Goal: Task Accomplishment & Management: Manage account settings

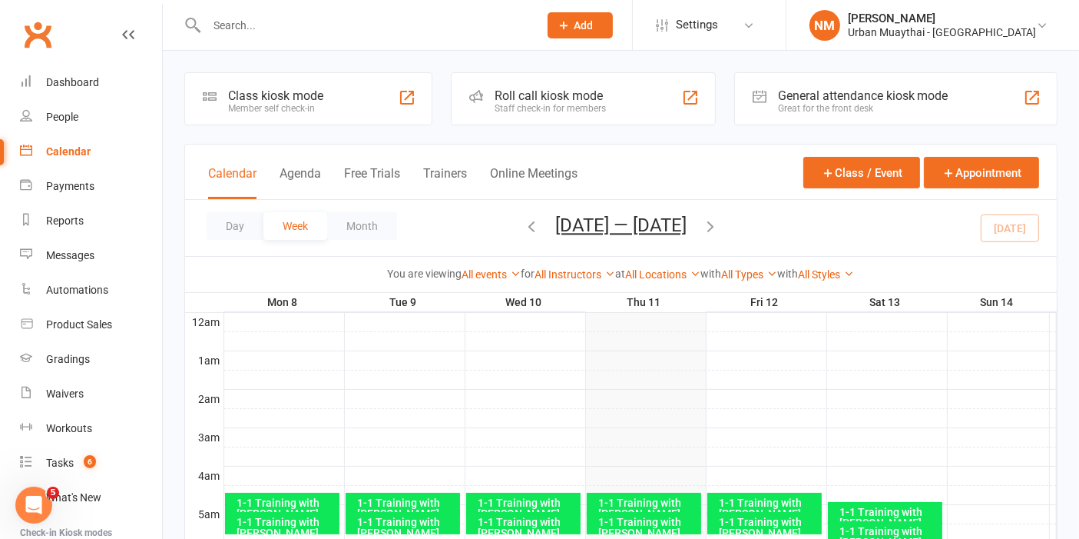
click at [311, 22] on input "text" at bounding box center [365, 26] width 326 height 22
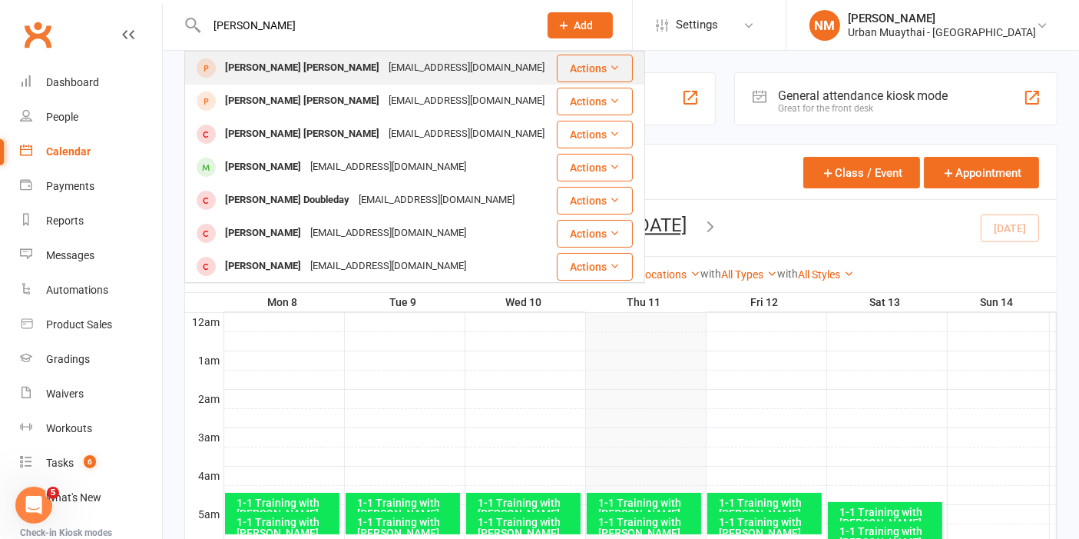
type input "nixon"
click at [384, 78] on div "[EMAIL_ADDRESS][DOMAIN_NAME]" at bounding box center [466, 68] width 165 height 22
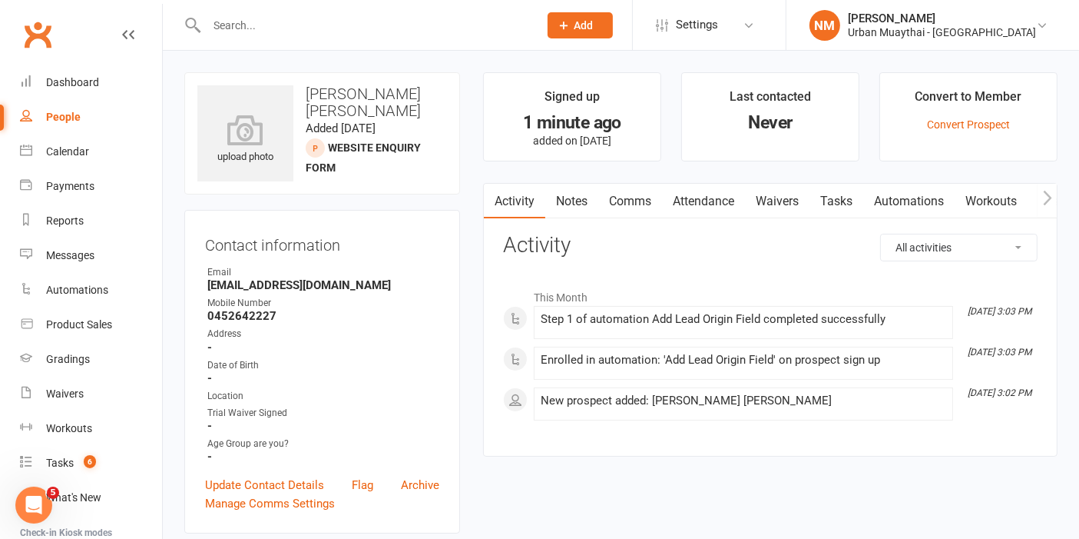
click at [542, 191] on link "Activity" at bounding box center [514, 201] width 61 height 35
drag, startPoint x: 551, startPoint y: 191, endPoint x: 562, endPoint y: 193, distance: 11.0
click at [552, 191] on link "Notes" at bounding box center [571, 201] width 53 height 35
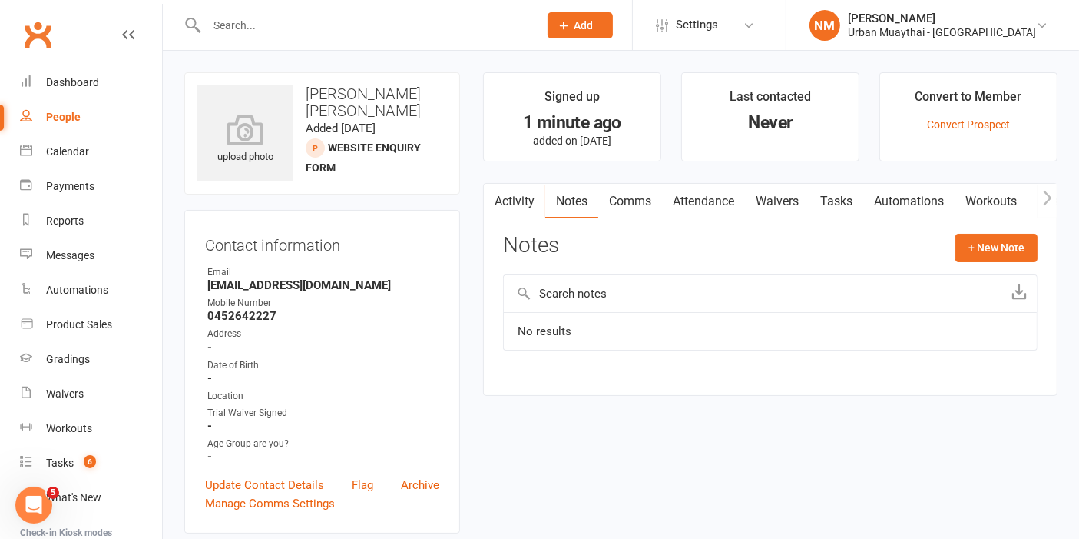
click at [307, 21] on input "text" at bounding box center [365, 26] width 326 height 22
click at [307, 242] on h3 "Contact information" at bounding box center [322, 241] width 234 height 23
click at [257, 247] on h3 "Contact information" at bounding box center [322, 241] width 234 height 23
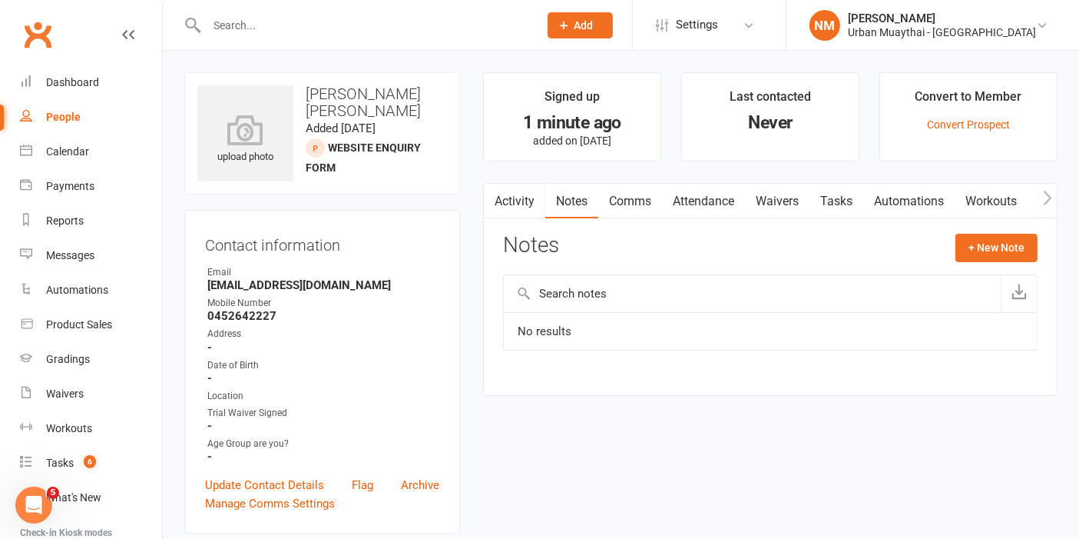
click at [240, 244] on h3 "Contact information" at bounding box center [322, 241] width 234 height 23
drag, startPoint x: 201, startPoint y: 245, endPoint x: 341, endPoint y: 248, distance: 139.8
click at [341, 248] on div "Contact information Owner Email nixhouli@outlook.com Mobile Number 0452642227 A…" at bounding box center [322, 371] width 276 height 323
click at [342, 244] on h3 "Contact information" at bounding box center [322, 241] width 234 height 23
drag, startPoint x: 345, startPoint y: 243, endPoint x: 204, endPoint y: 244, distance: 141.4
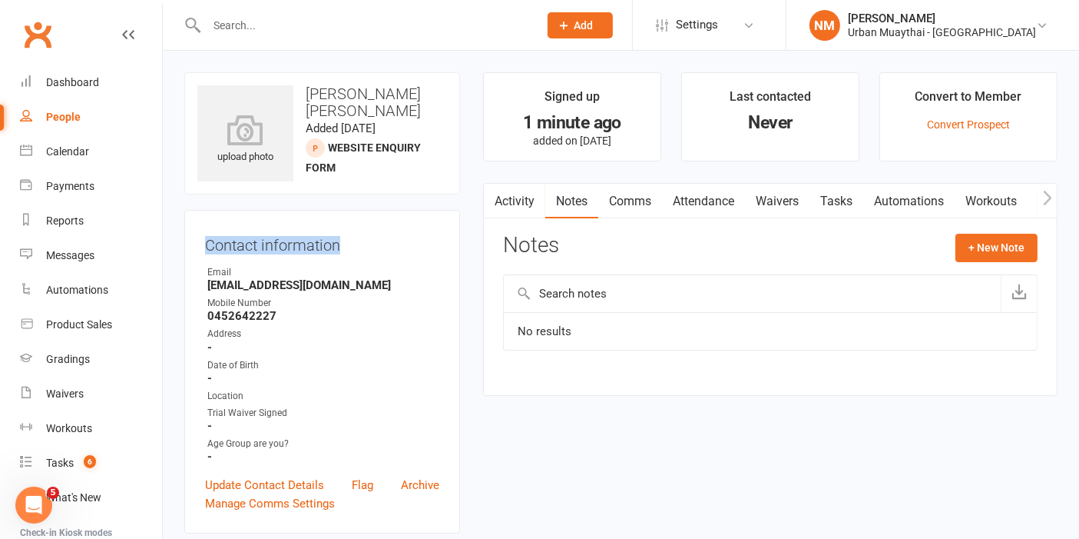
click at [204, 244] on div "Contact information Owner Email nixhouli@outlook.com Mobile Number 0452642227 A…" at bounding box center [322, 371] width 276 height 323
click at [204, 240] on div "Contact information Owner Email nixhouli@outlook.com Mobile Number 0452642227 A…" at bounding box center [322, 371] width 276 height 323
click at [946, 116] on li "Convert to Member Convert Prospect" at bounding box center [969, 116] width 178 height 89
click at [949, 118] on link "Convert Prospect" at bounding box center [968, 124] width 83 height 12
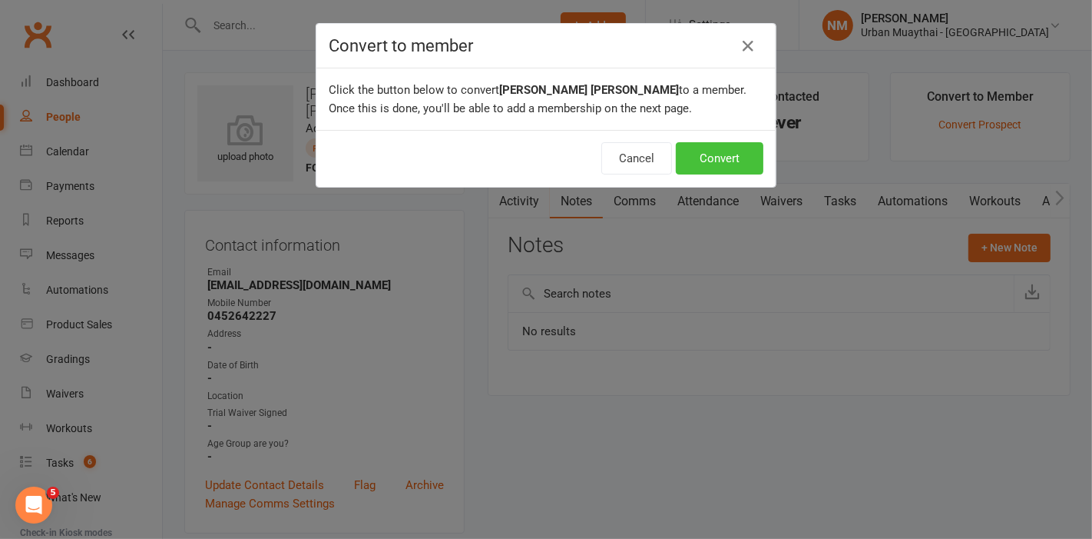
drag, startPoint x: 717, startPoint y: 154, endPoint x: 708, endPoint y: 150, distance: 9.6
click at [709, 150] on button "Convert" at bounding box center [720, 158] width 88 height 32
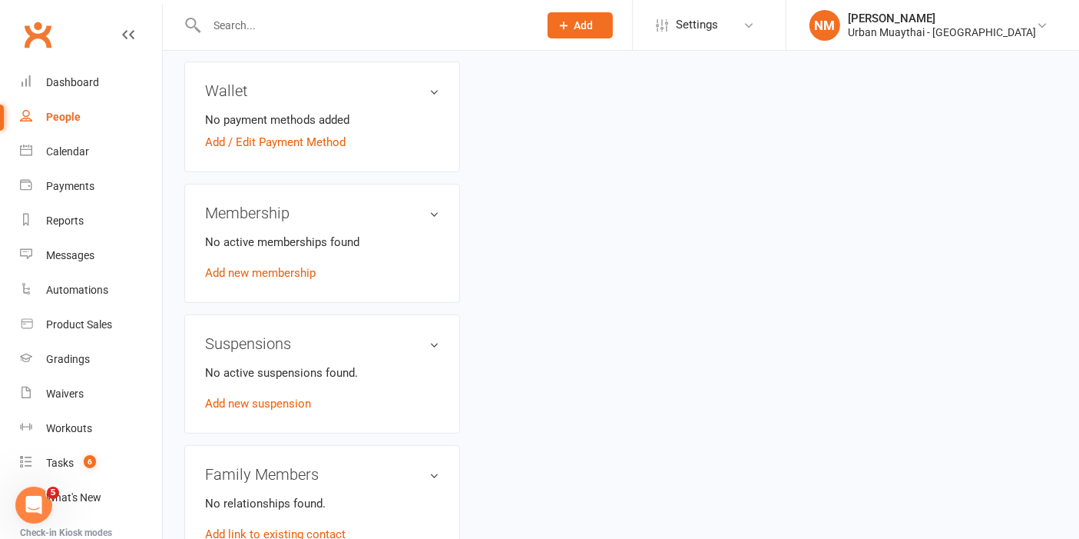
scroll to position [426, 0]
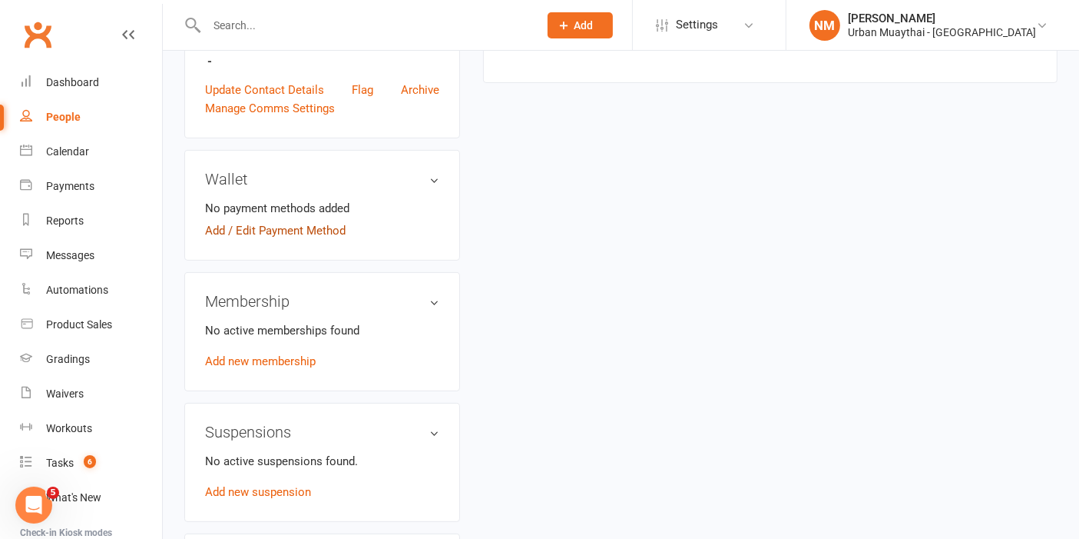
click at [264, 221] on link "Add / Edit Payment Method" at bounding box center [275, 230] width 141 height 18
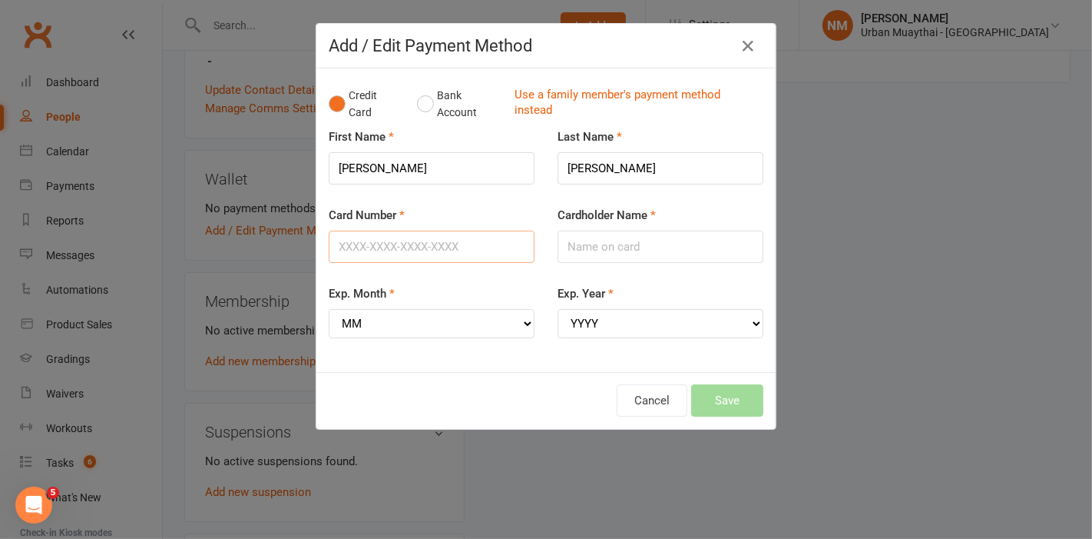
click at [402, 242] on input "Card Number" at bounding box center [432, 246] width 206 height 32
type input "4017954124741282"
type input "[PERSON_NAME]"
click at [401, 327] on select "MM 01 02 03 04 05 06 07 08 09 10 11 12" at bounding box center [432, 323] width 206 height 29
select select "02"
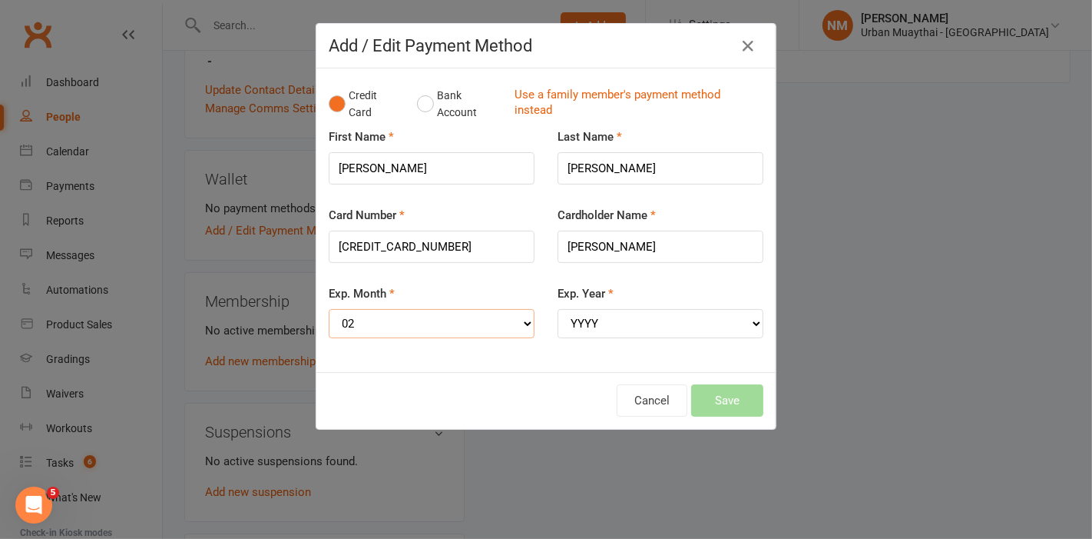
click at [329, 309] on select "MM 01 02 03 04 05 06 07 08 09 10 11 12" at bounding box center [432, 323] width 206 height 29
click at [627, 313] on select "YYYY 2025 2026 2027 2028 2029 2030 2031 2032 2033 2034" at bounding box center [661, 323] width 206 height 29
select select "2028"
click at [558, 309] on select "YYYY 2025 2026 2027 2028 2029 2030 2031 2032 2033 2034" at bounding box center [661, 323] width 206 height 29
click at [529, 286] on div "Exp. Month MM 01 02 03 04 05 06 07 08 09 10 11 12" at bounding box center [431, 321] width 229 height 75
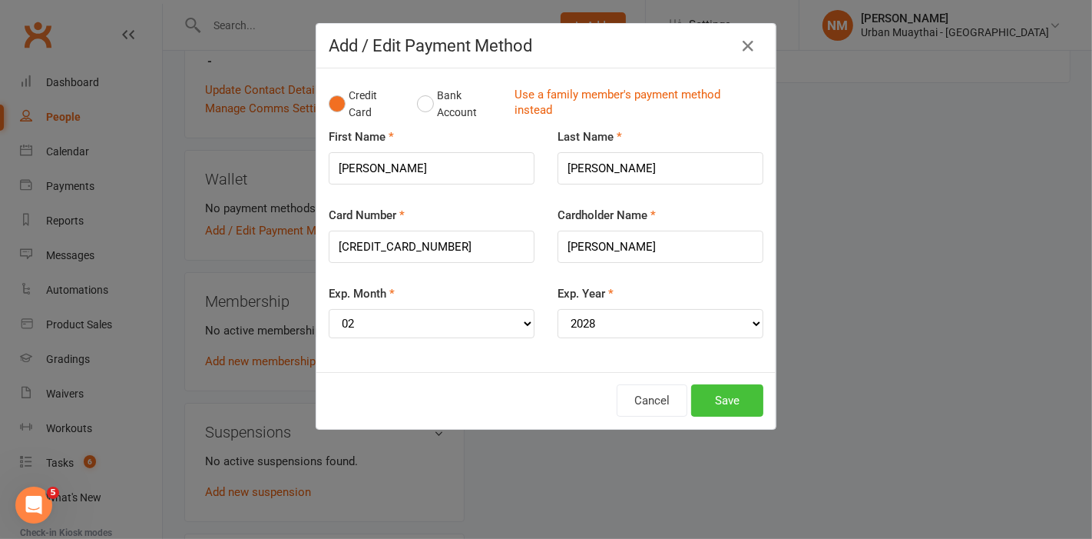
click at [707, 398] on button "Save" at bounding box center [727, 400] width 72 height 32
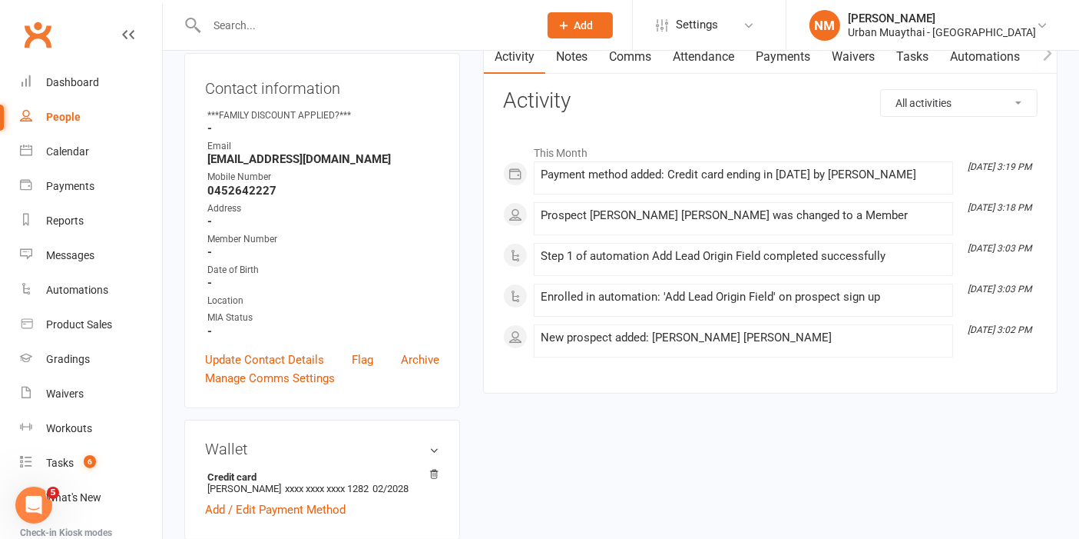
scroll to position [0, 0]
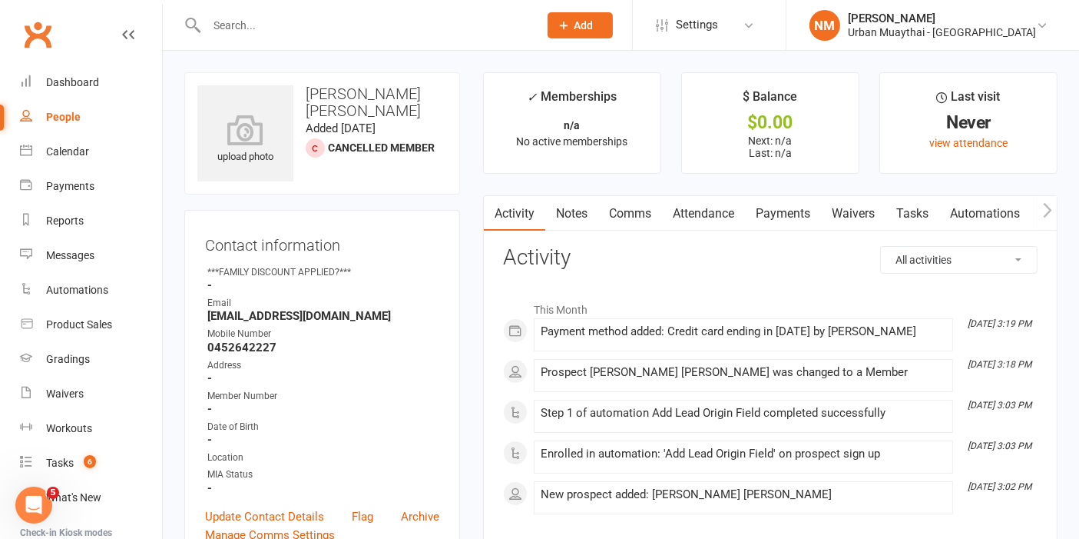
click at [787, 214] on link "Payments" at bounding box center [783, 213] width 76 height 35
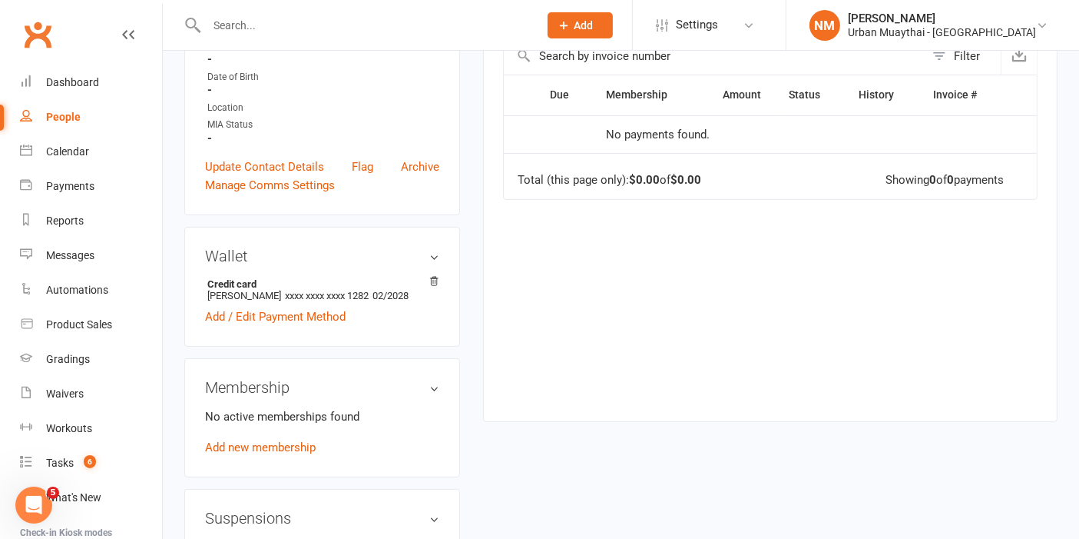
scroll to position [512, 0]
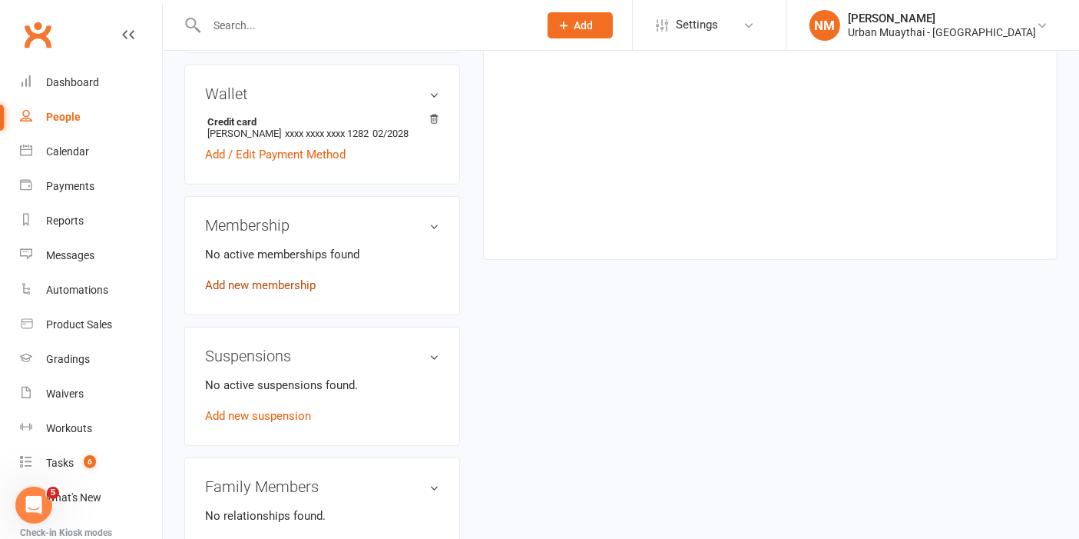
click at [282, 280] on link "Add new membership" at bounding box center [260, 285] width 111 height 14
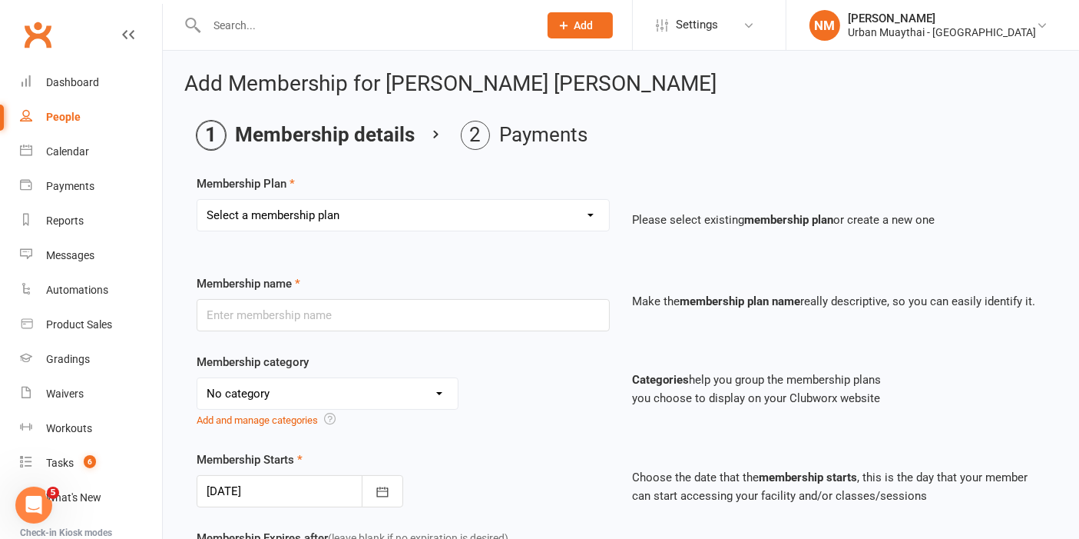
click at [316, 211] on select "Select a membership plan Create new Membership Plan Kickstarter Deposit Acceler…" at bounding box center [403, 215] width 412 height 31
select select "1"
click at [197, 200] on select "Select a membership plan Create new Membership Plan Kickstarter Deposit Acceler…" at bounding box center [403, 215] width 412 height 31
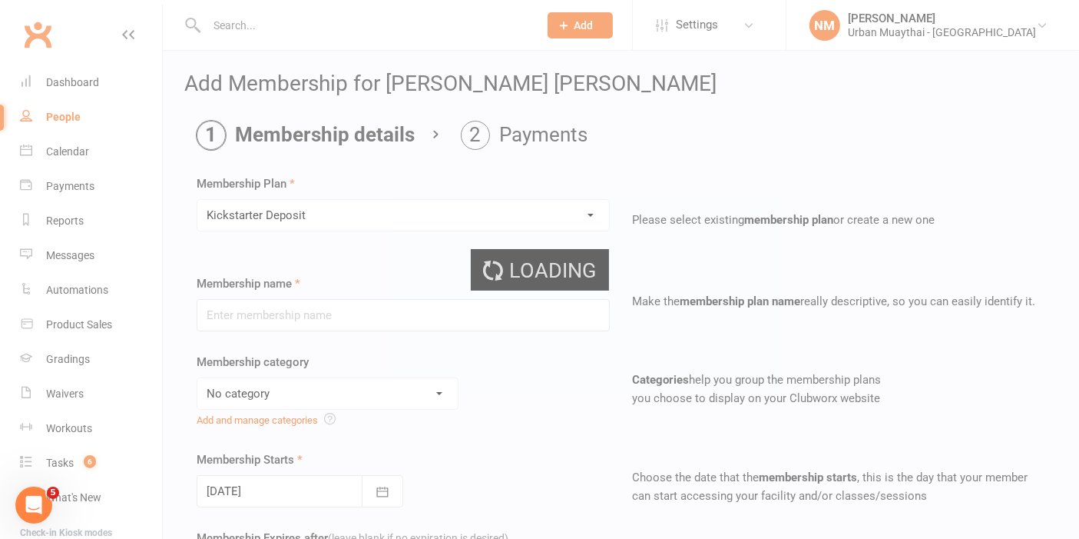
type input "Kickstarter Deposit"
select select "9"
type input "1"
select select "0"
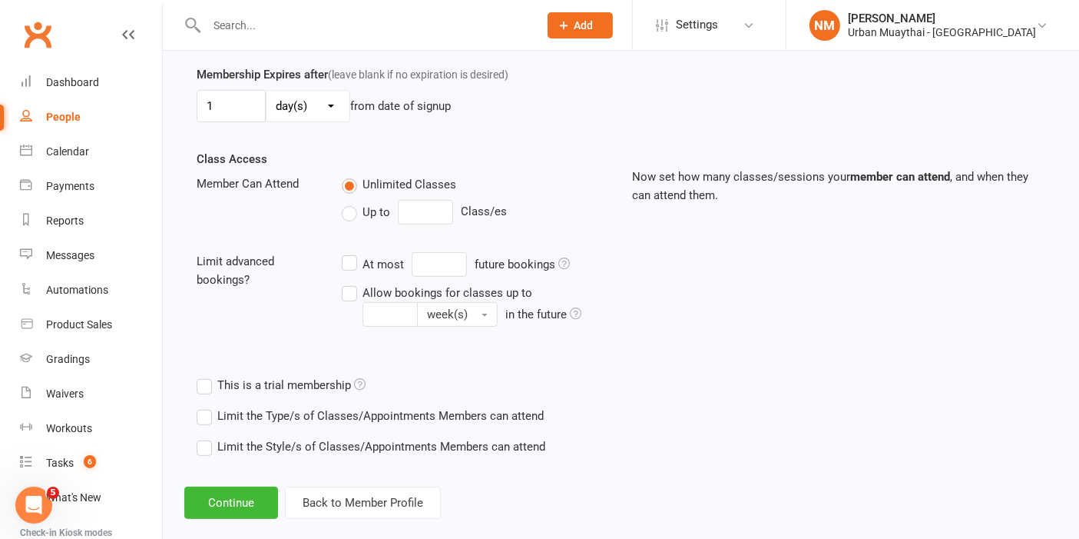
scroll to position [483, 0]
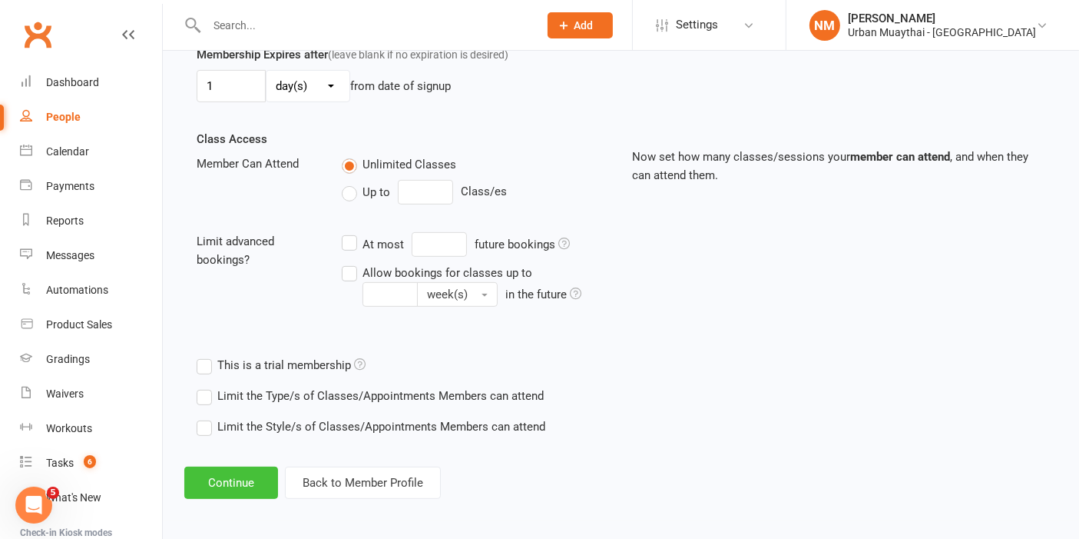
drag, startPoint x: 226, startPoint y: 472, endPoint x: 266, endPoint y: 455, distance: 43.7
click at [226, 472] on button "Continue" at bounding box center [231, 482] width 94 height 32
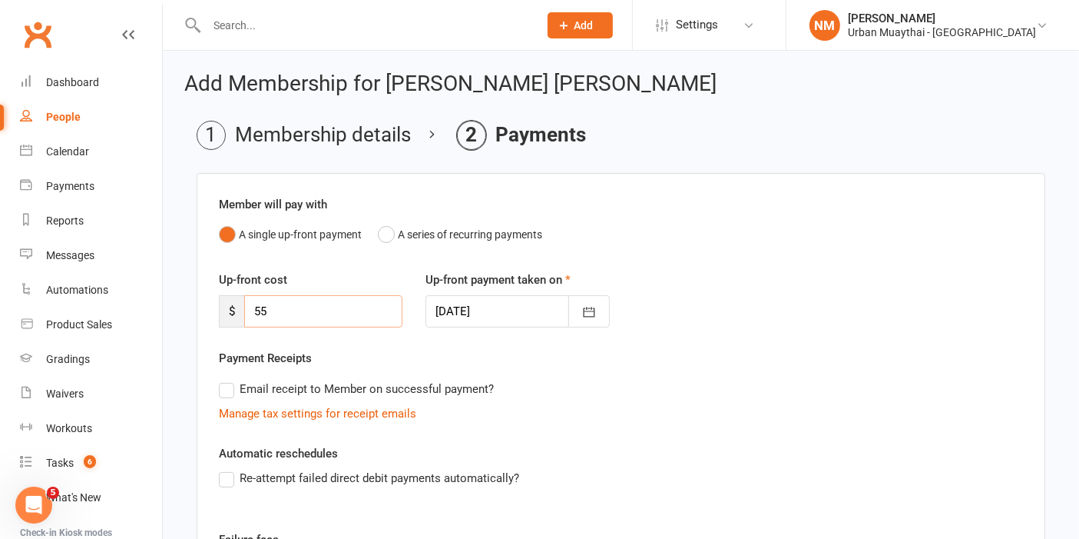
drag, startPoint x: 333, startPoint y: 302, endPoint x: 197, endPoint y: 309, distance: 136.1
click at [197, 309] on div "Member will pay with A single up-front payment A series of recurring payments U…" at bounding box center [621, 459] width 849 height 572
type input "196"
click at [808, 302] on div "Up-front cost $ 196 Up-front payment taken on 11 Sep 2025 September 2025 Sun Mo…" at bounding box center [620, 309] width 827 height 78
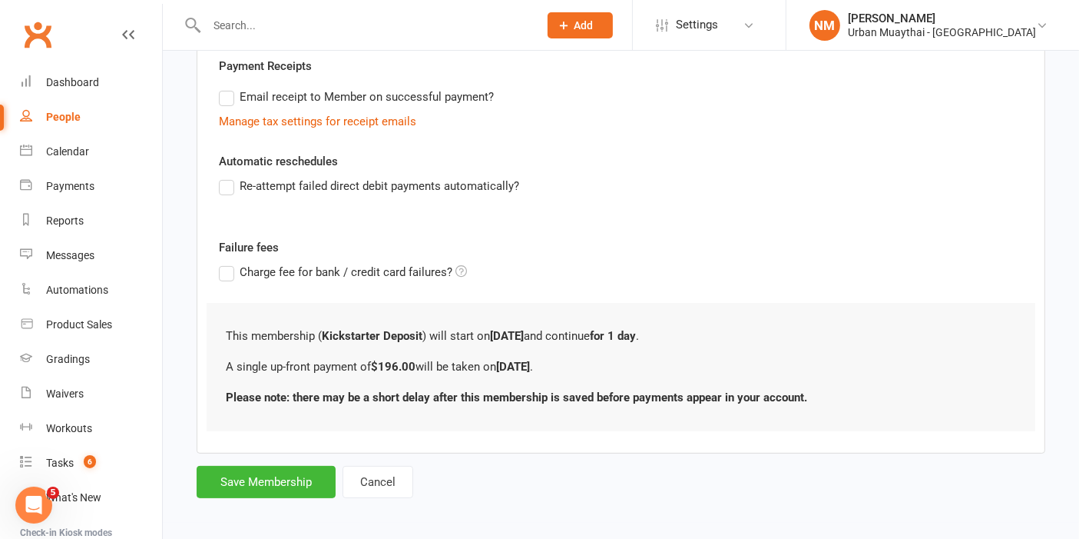
scroll to position [296, 0]
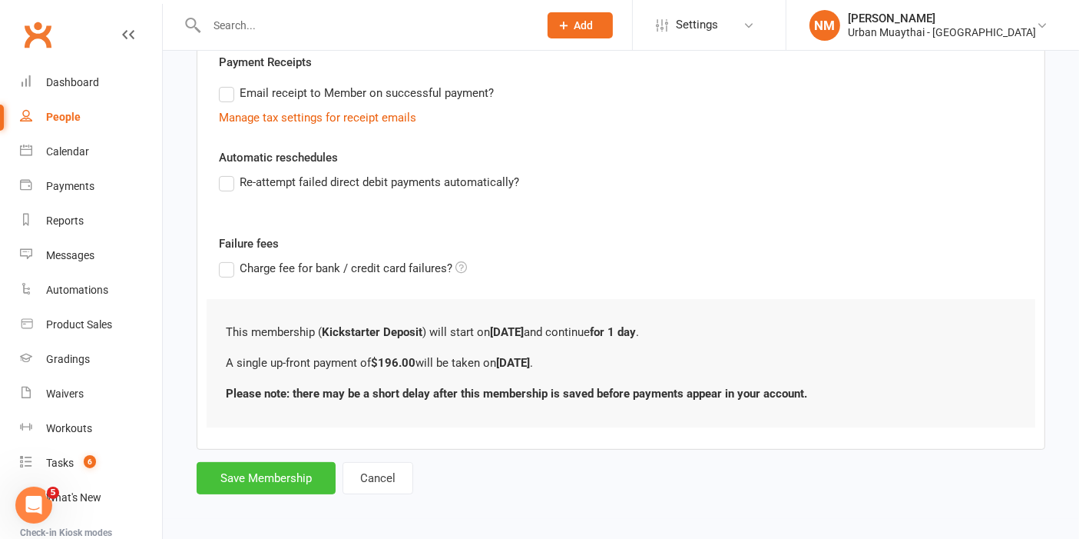
click at [263, 462] on button "Save Membership" at bounding box center [266, 478] width 139 height 32
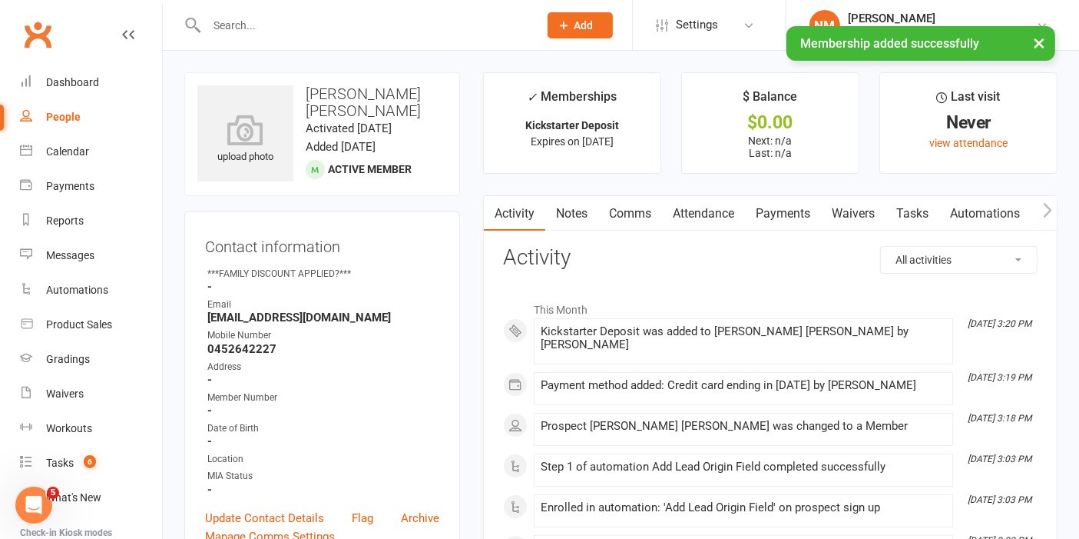
click at [790, 219] on link "Payments" at bounding box center [783, 213] width 76 height 35
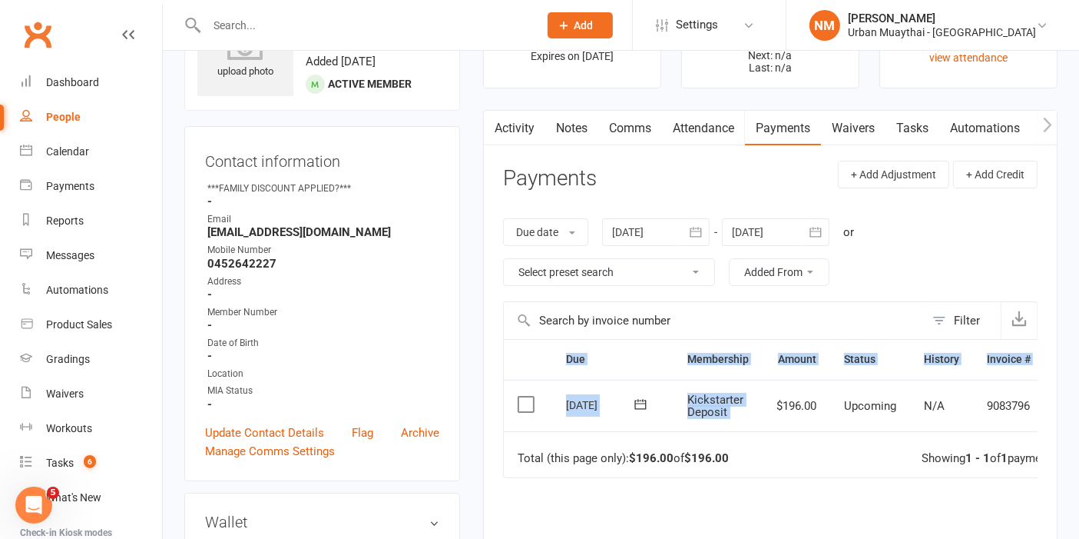
scroll to position [0, 54]
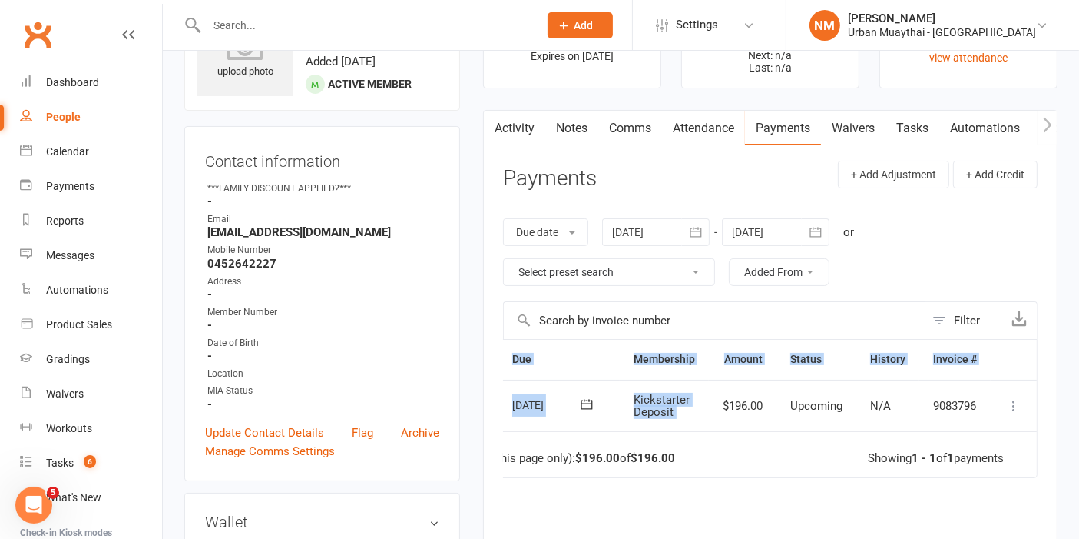
drag, startPoint x: 791, startPoint y: 402, endPoint x: 1065, endPoint y: 396, distance: 273.6
click at [1065, 396] on main "✓ Memberships Kickstarter Deposit Expires on 11th September, 2025 $ Balance $0.…" at bounding box center [771, 351] width 598 height 728
click at [1018, 398] on icon at bounding box center [1013, 405] width 15 height 15
click at [990, 399] on td "9083796" at bounding box center [955, 405] width 71 height 52
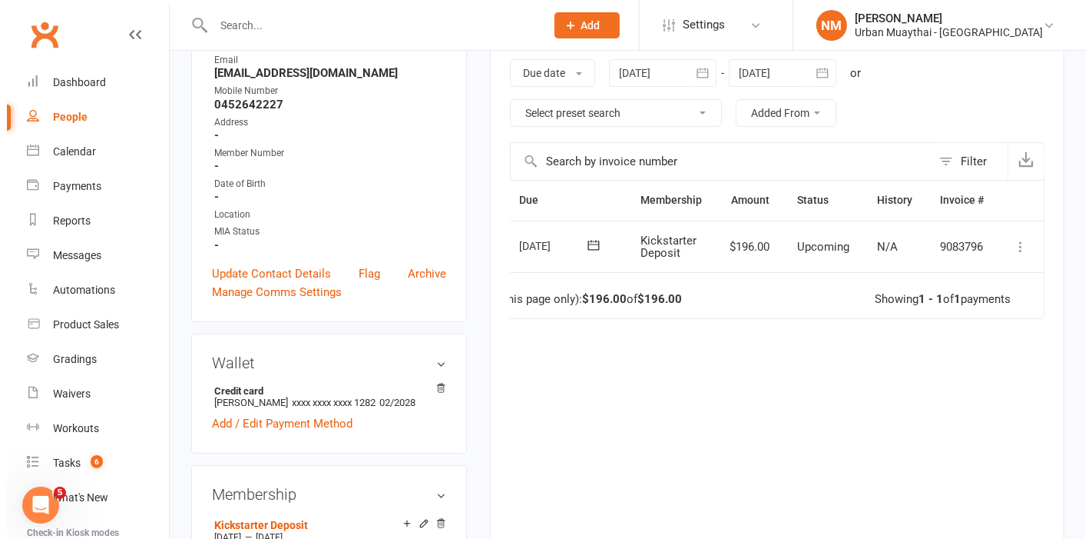
scroll to position [256, 0]
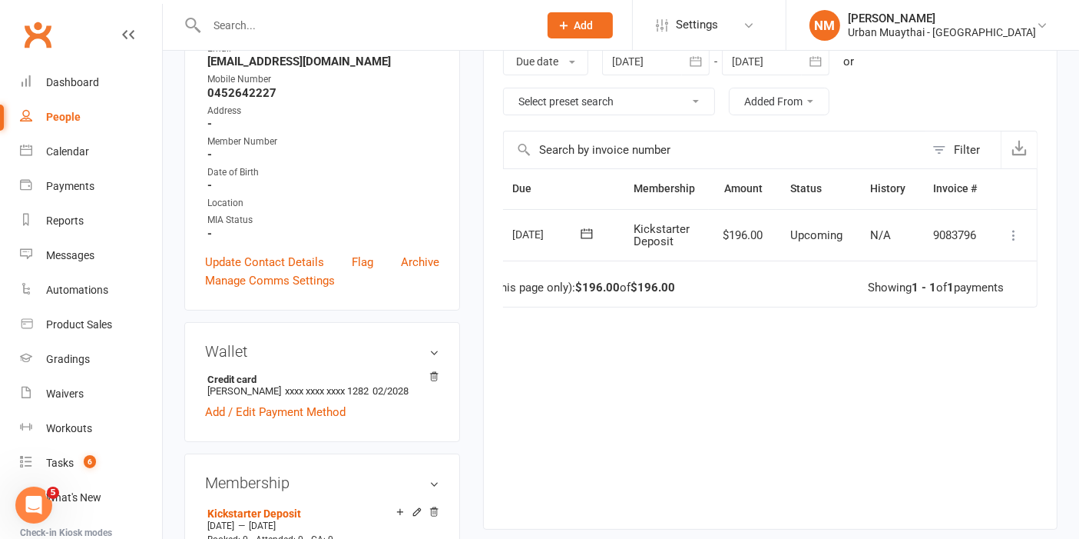
click at [1018, 235] on icon at bounding box center [1013, 234] width 15 height 15
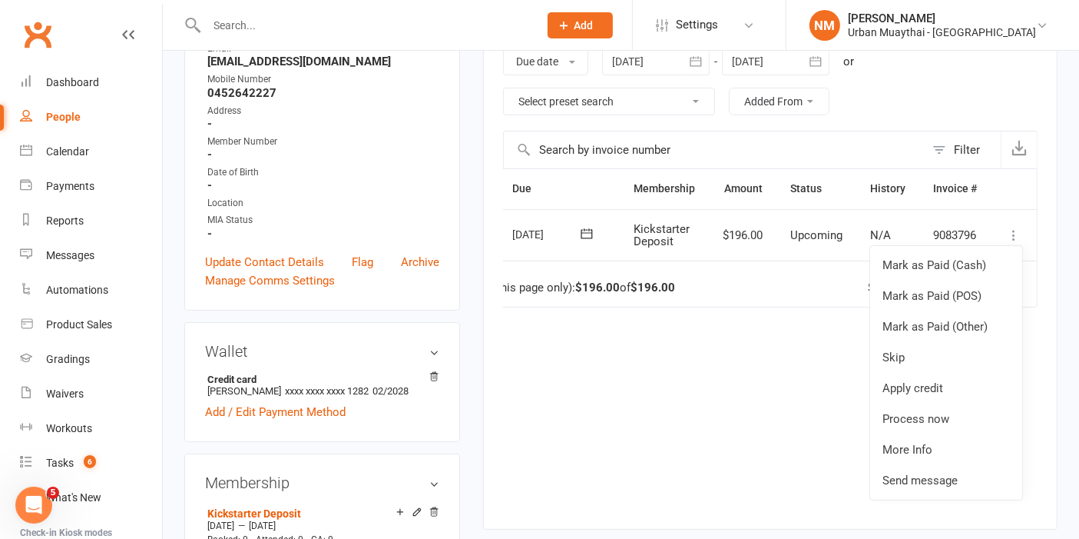
click at [815, 332] on div "Due Contact Membership Amount Status History Invoice # Select this 11 Sep 2025 …" at bounding box center [770, 336] width 535 height 336
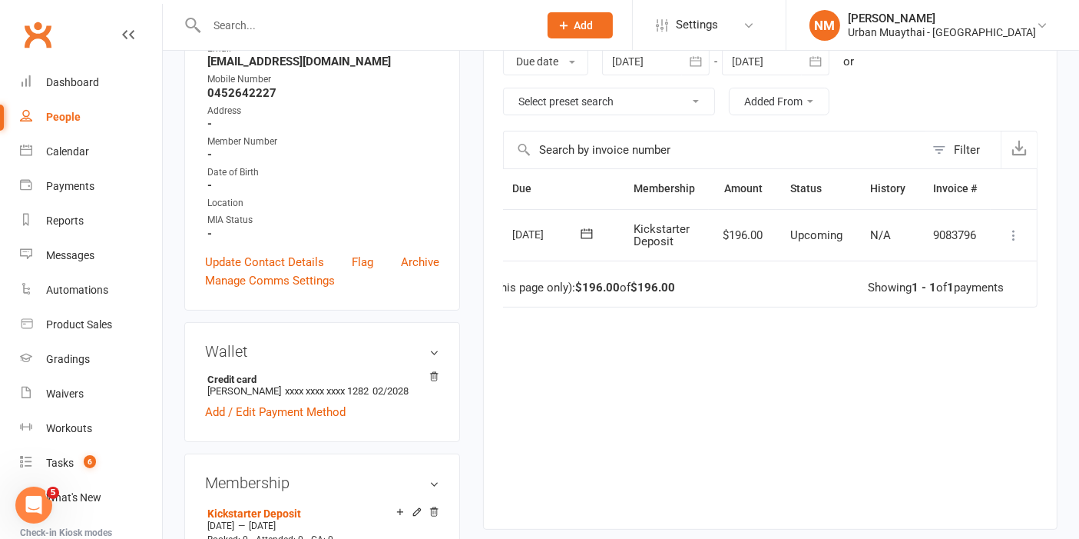
click at [1012, 237] on icon at bounding box center [1013, 234] width 15 height 15
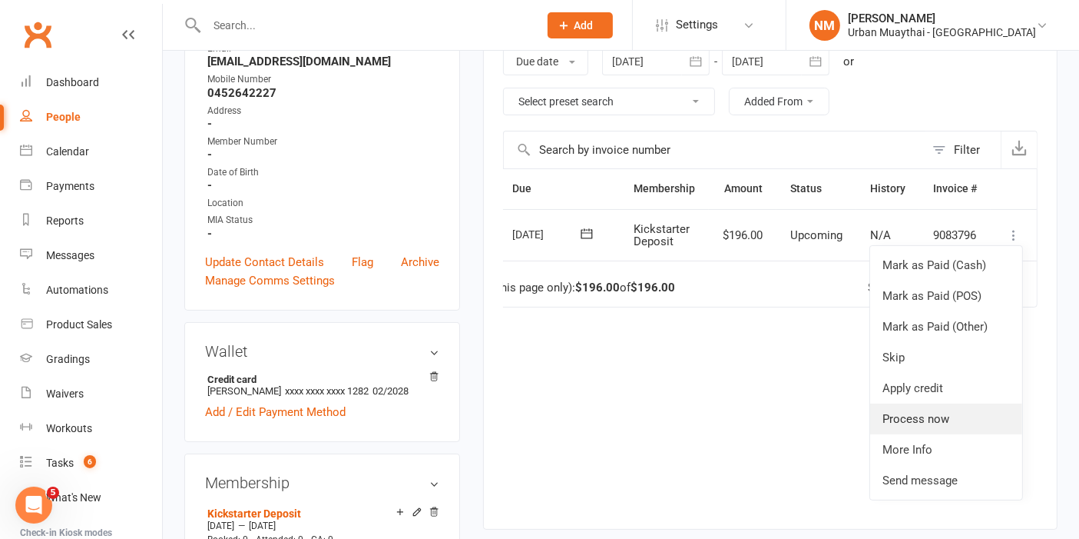
click at [897, 420] on link "Process now" at bounding box center [946, 418] width 152 height 31
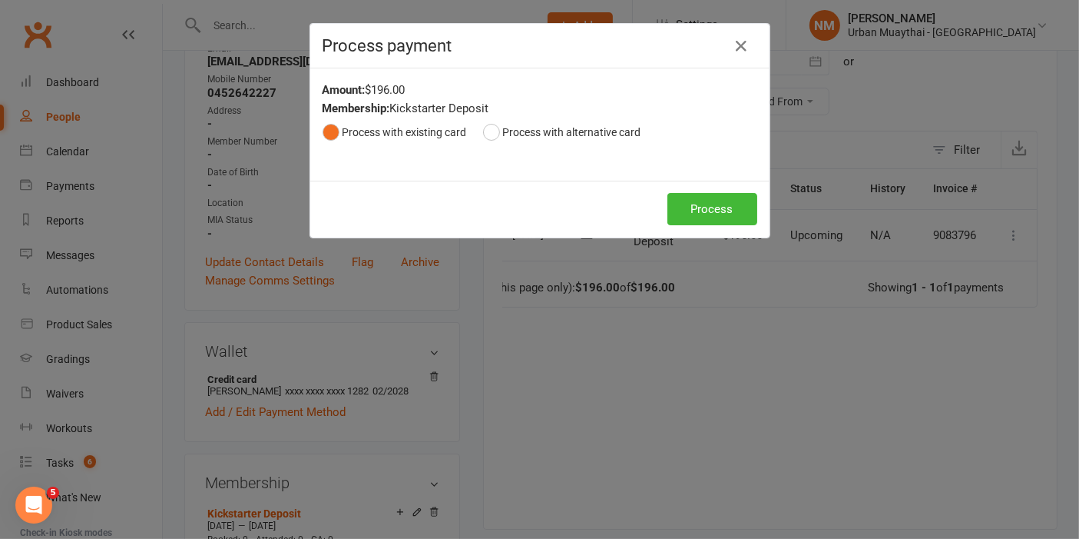
scroll to position [0, 45]
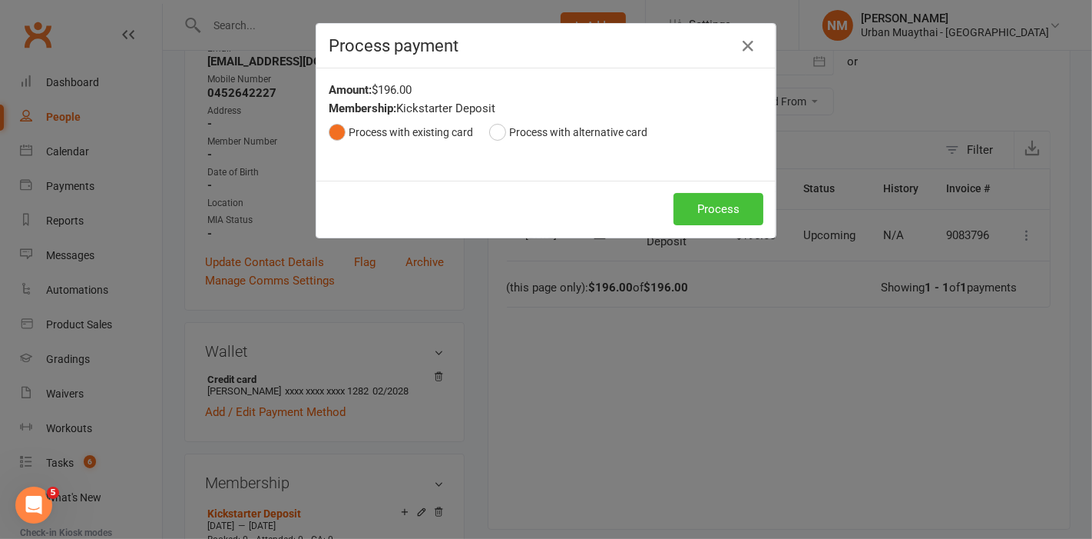
click at [730, 209] on button "Process" at bounding box center [719, 209] width 90 height 32
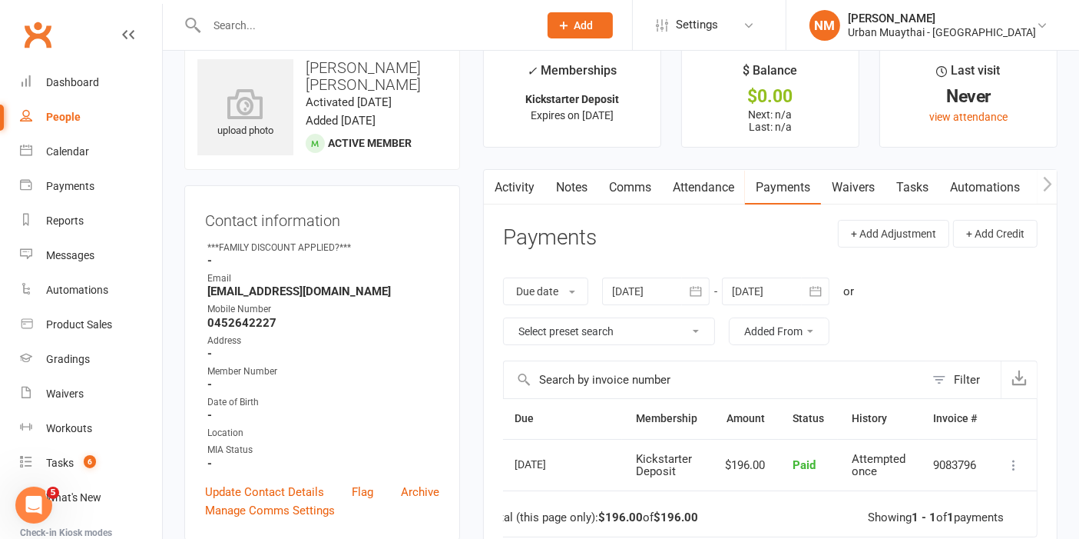
scroll to position [0, 0]
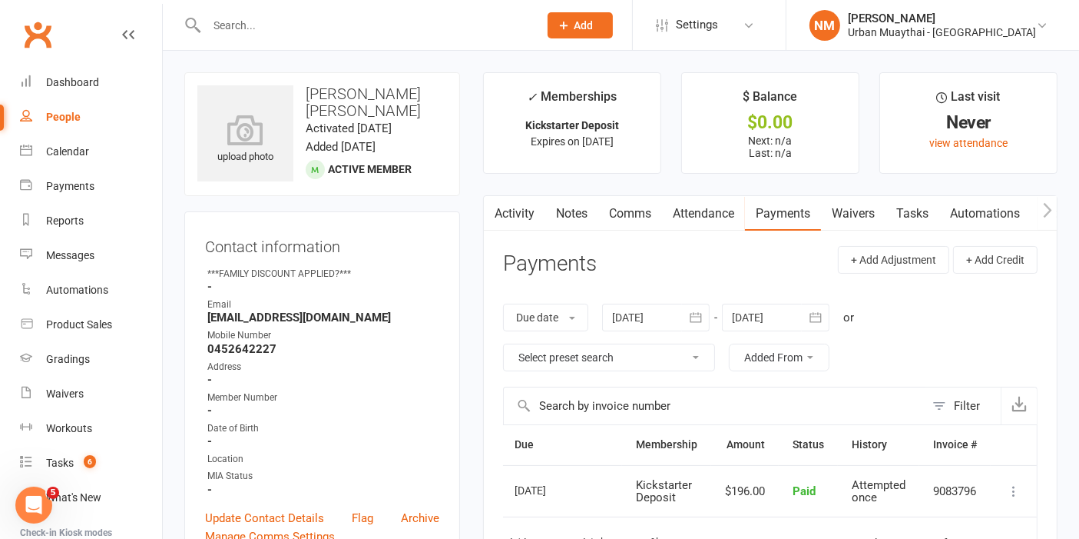
click at [863, 210] on link "Waivers" at bounding box center [853, 213] width 65 height 35
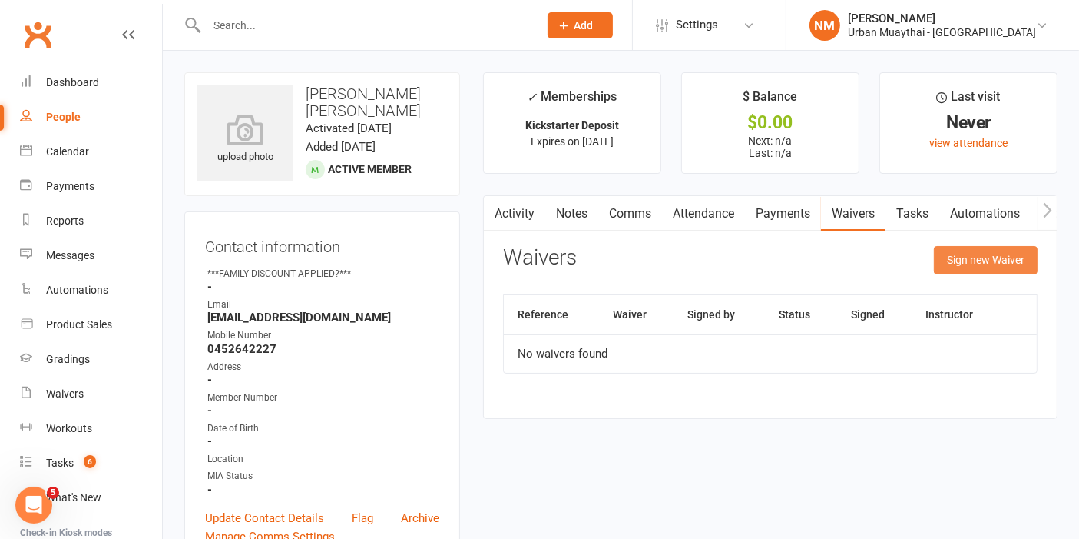
click at [981, 264] on button "Sign new Waiver" at bounding box center [986, 260] width 104 height 28
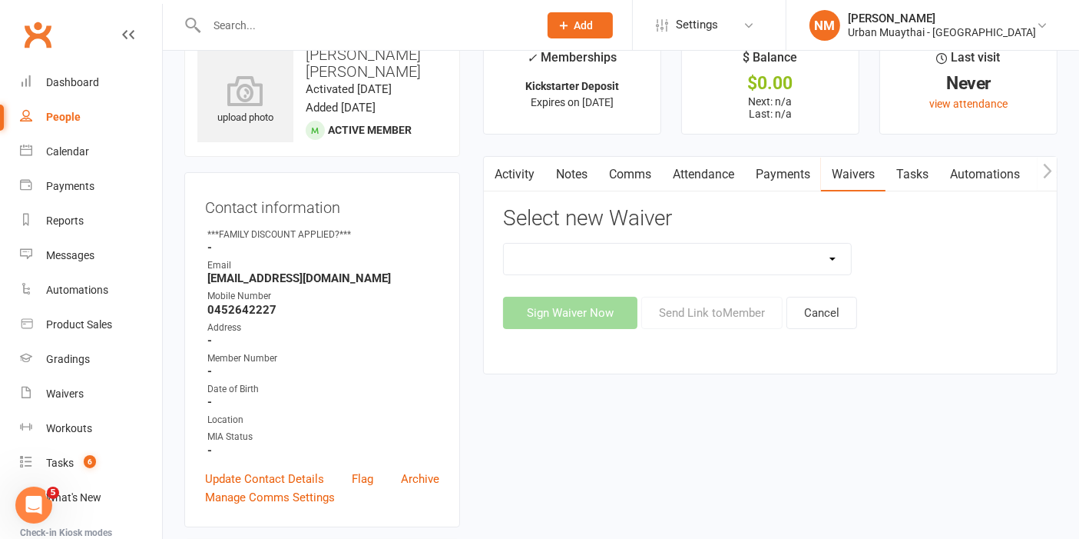
scroll to position [85, 0]
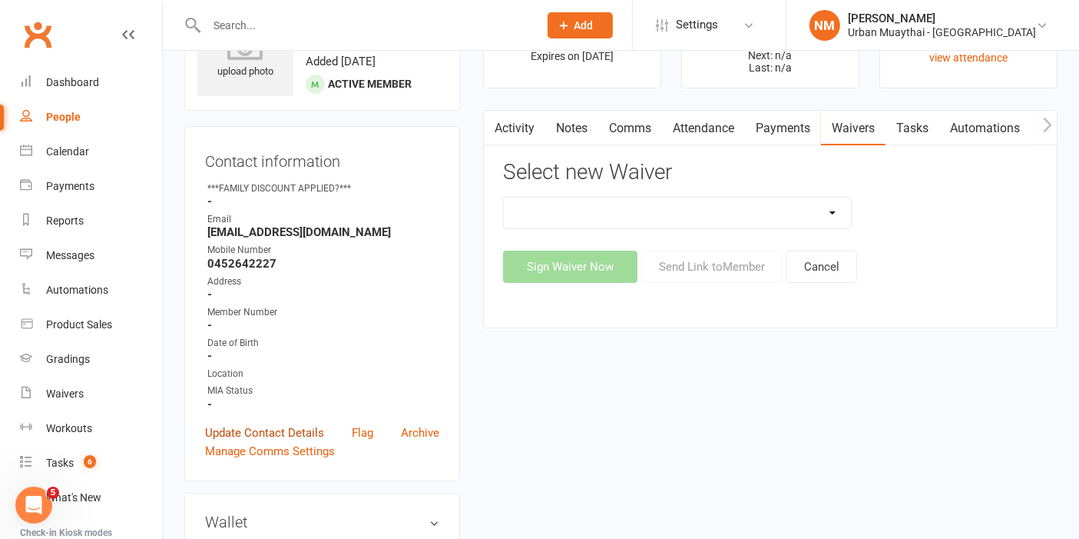
click at [257, 433] on link "Update Contact Details" at bounding box center [264, 432] width 119 height 18
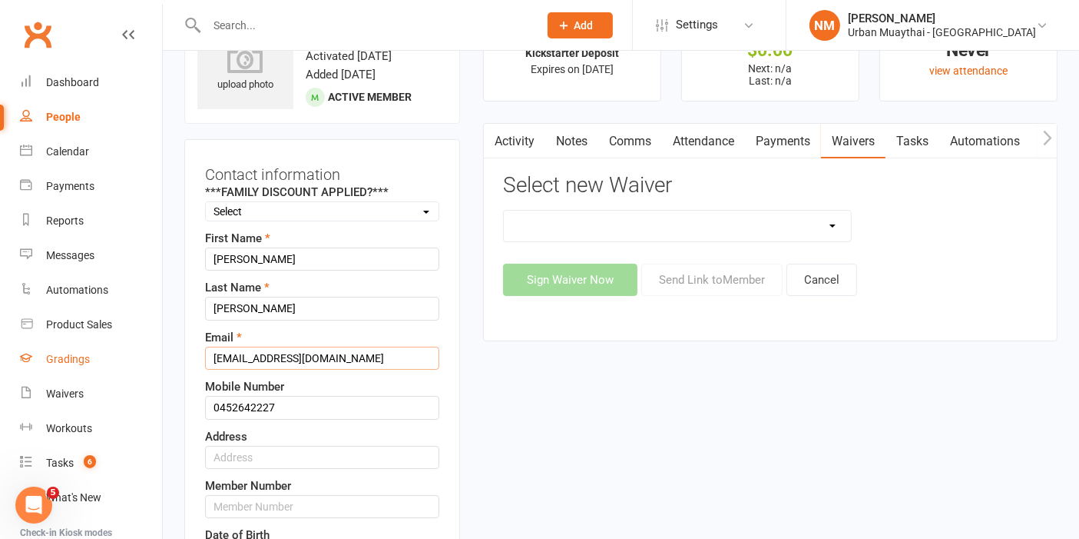
drag, startPoint x: 326, startPoint y: 359, endPoint x: 140, endPoint y: 370, distance: 187.0
type input "josh@scag.com.au"
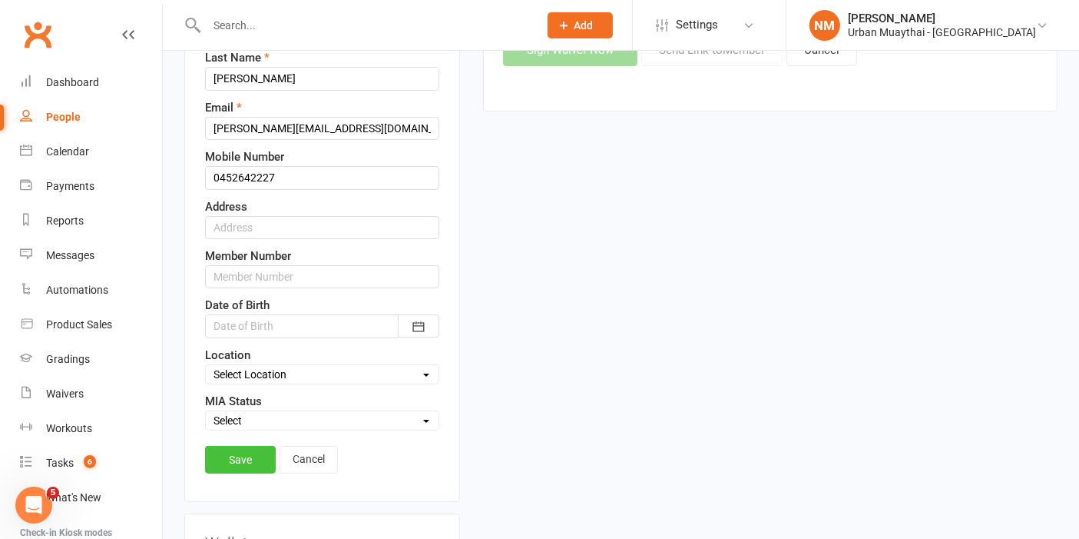
scroll to position [328, 0]
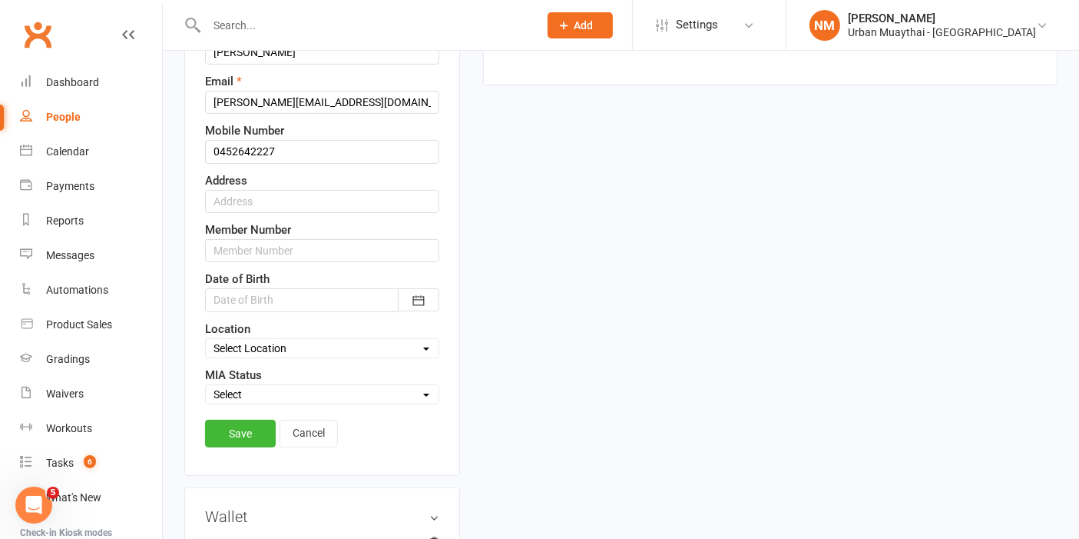
click at [234, 423] on link "Save" at bounding box center [240, 433] width 71 height 28
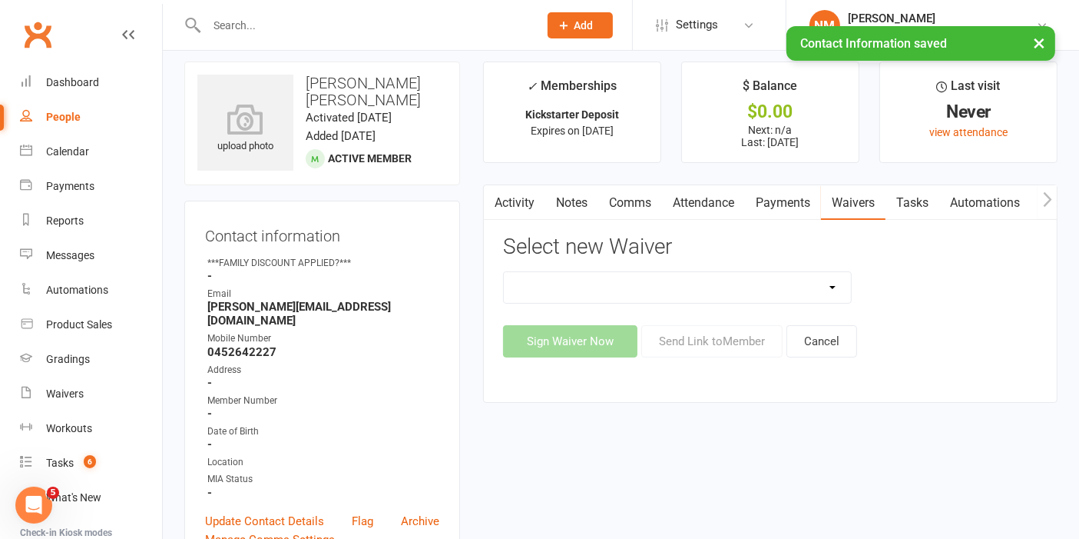
scroll to position [0, 0]
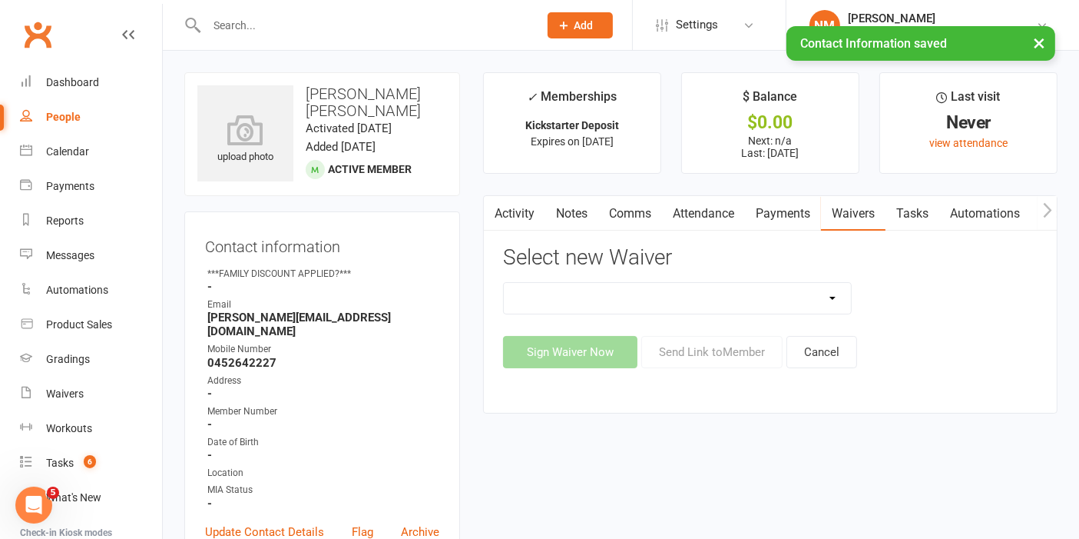
click at [724, 308] on select "12 Month Agreement 15-18 years Kickstarter Program 15-18 years membership 1 Yea…" at bounding box center [677, 298] width 347 height 31
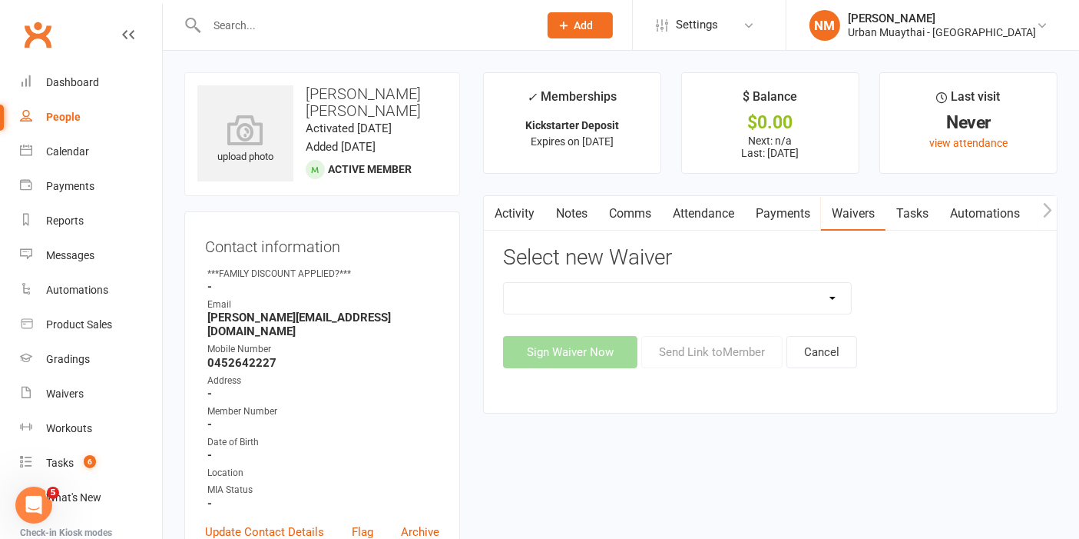
select select "11334"
click at [504, 283] on select "12 Month Agreement 15-18 years Kickstarter Program 15-18 years membership 1 Yea…" at bounding box center [677, 298] width 347 height 31
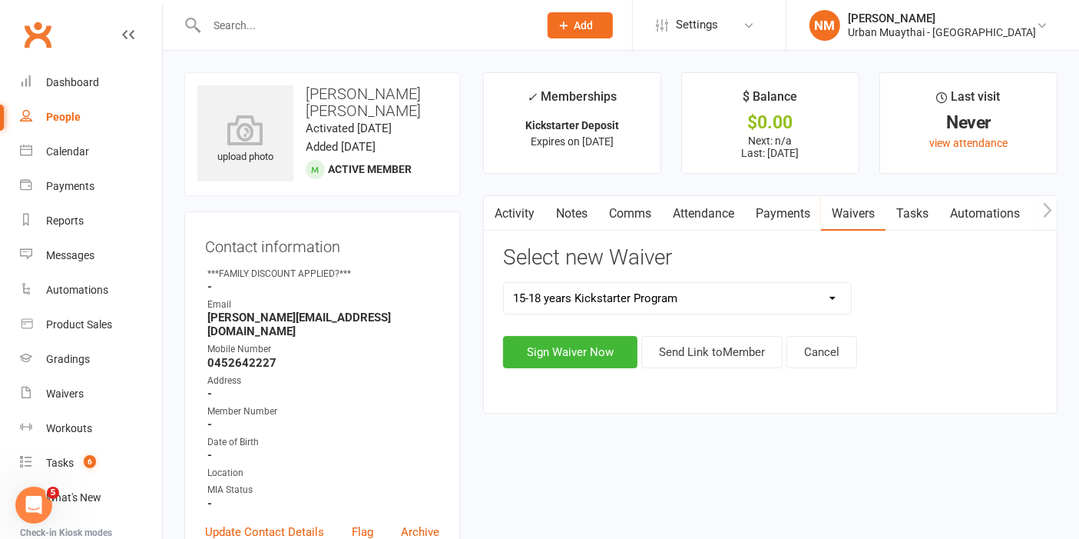
click at [910, 350] on div "Sign Waiver Now Send Link to Member Cancel" at bounding box center [770, 352] width 535 height 32
click at [715, 341] on button "Send Link to Member" at bounding box center [711, 352] width 141 height 32
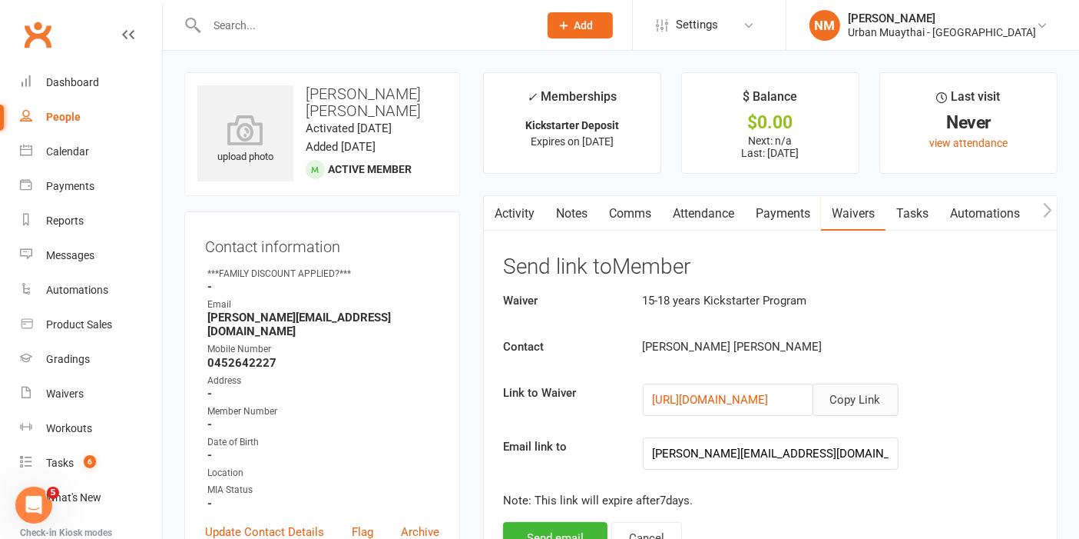
click at [851, 400] on button "Copy Link" at bounding box center [856, 399] width 86 height 32
click at [616, 219] on link "Comms" at bounding box center [630, 213] width 64 height 35
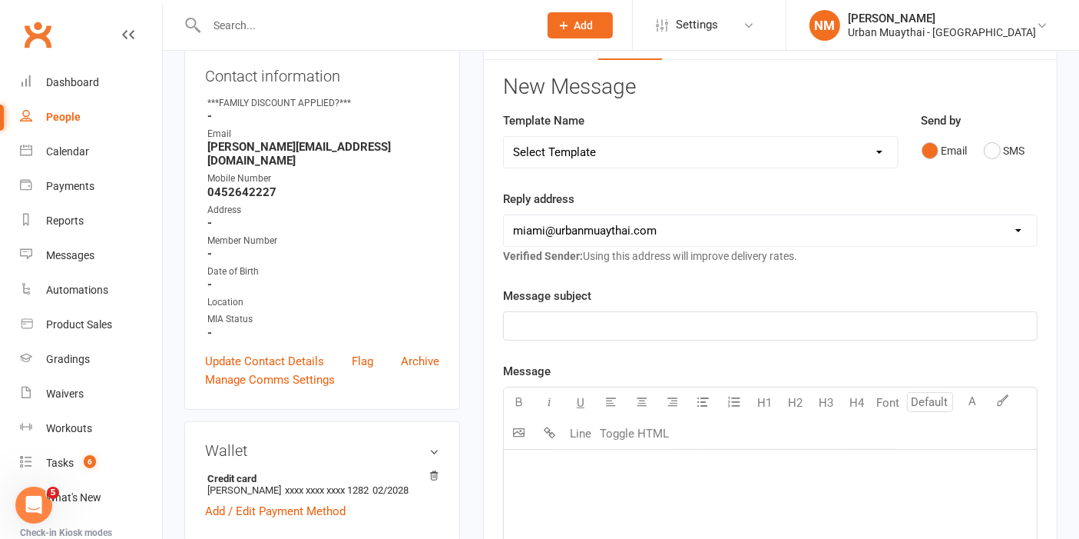
click at [603, 323] on p "﻿" at bounding box center [770, 326] width 515 height 18
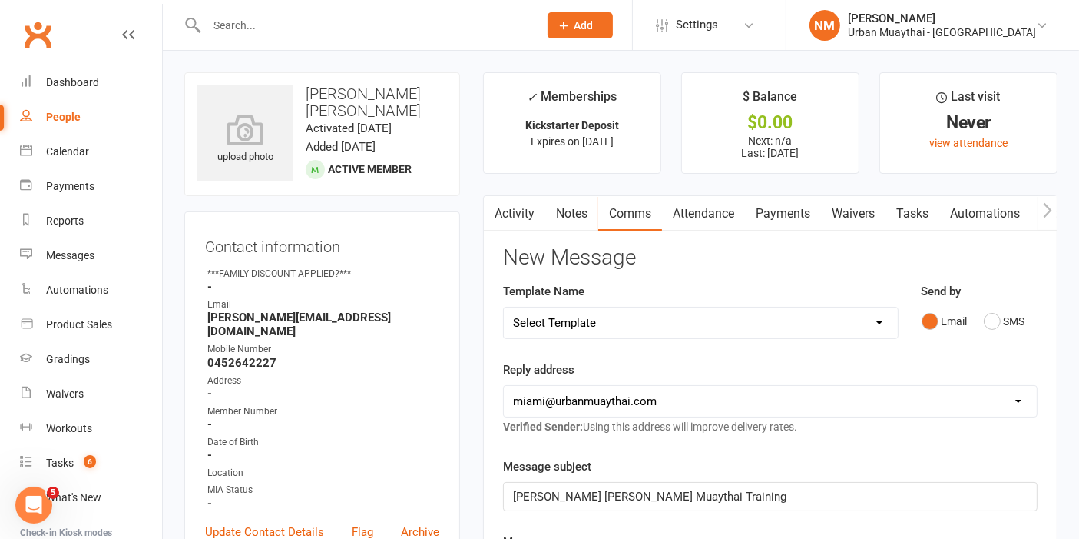
scroll to position [301, 0]
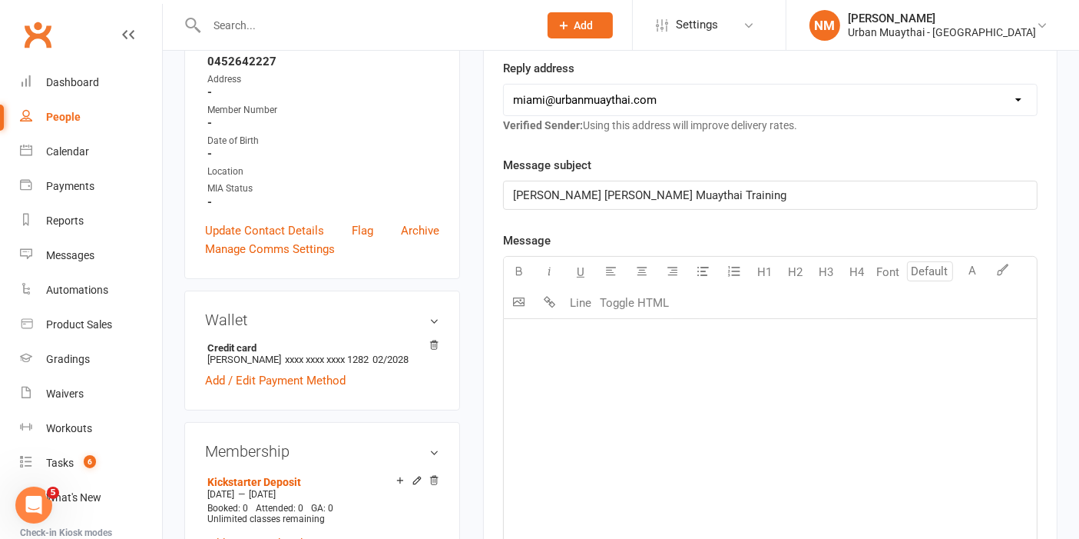
click at [669, 427] on div "﻿" at bounding box center [770, 434] width 533 height 230
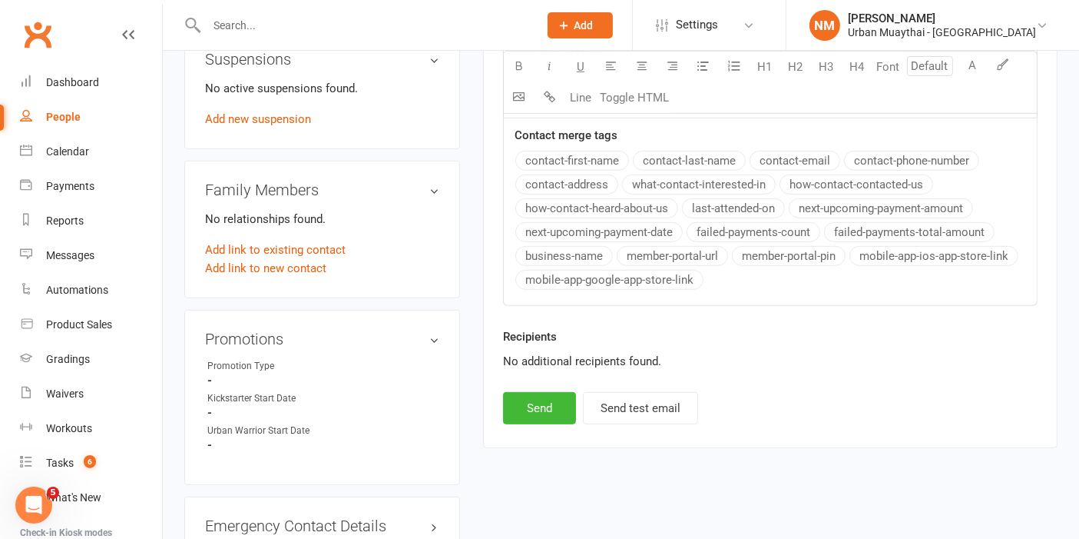
scroll to position [1091, 0]
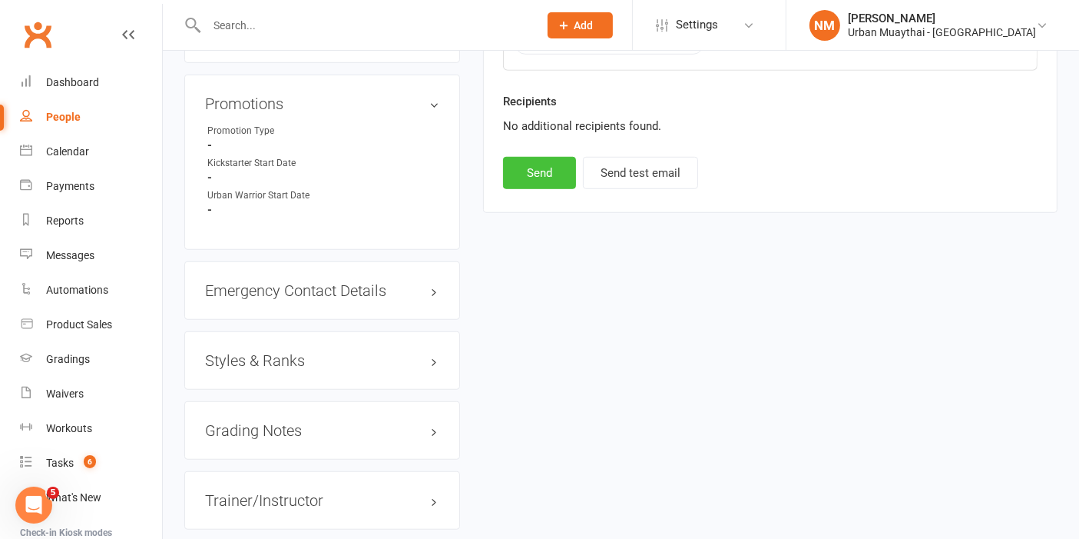
click at [572, 178] on button "Send" at bounding box center [539, 173] width 73 height 32
